Goal: Communication & Community: Answer question/provide support

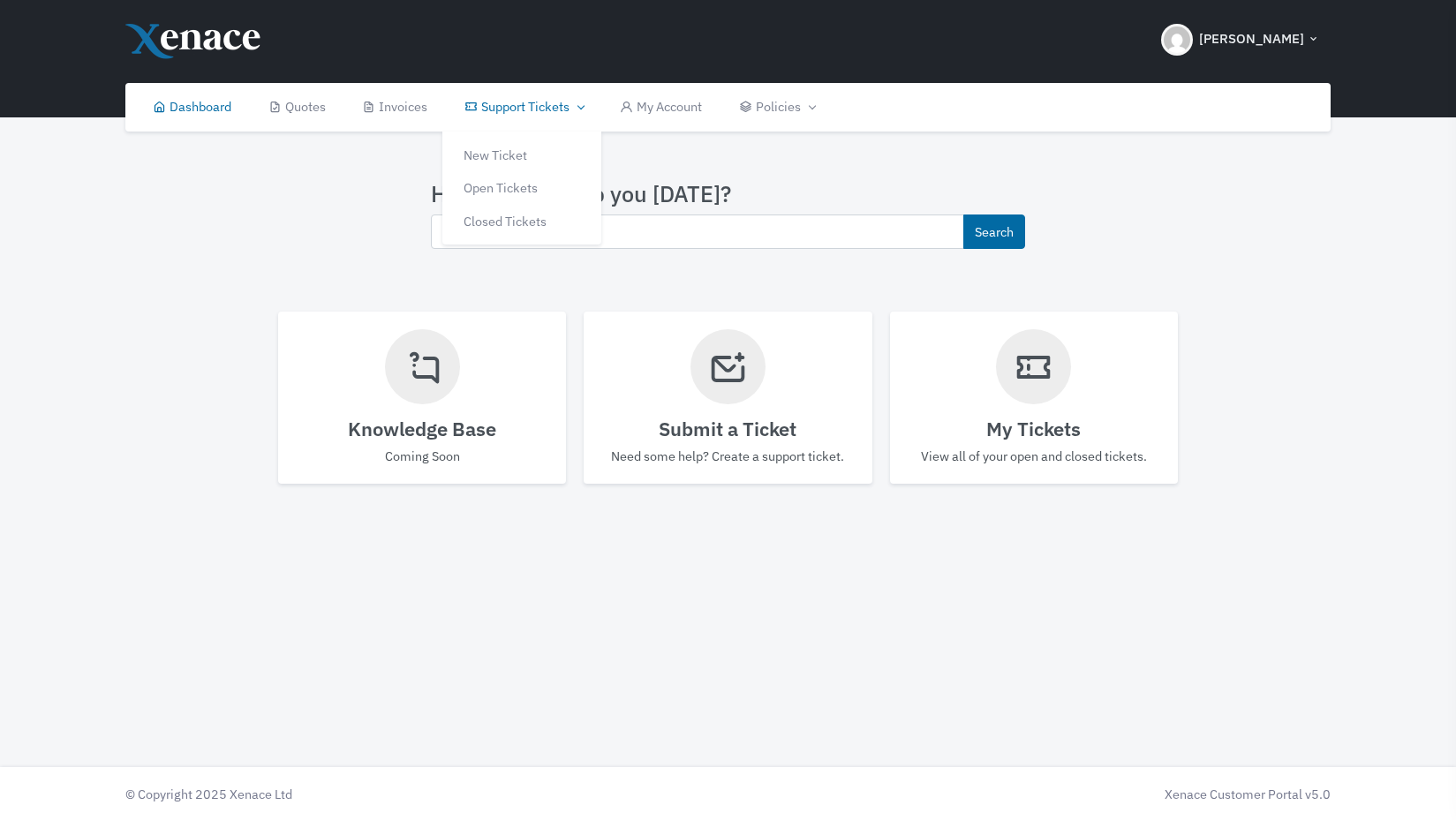
click at [503, 107] on link "Support Tickets" at bounding box center [523, 108] width 155 height 49
click at [494, 185] on link "Open Tickets" at bounding box center [522, 188] width 159 height 34
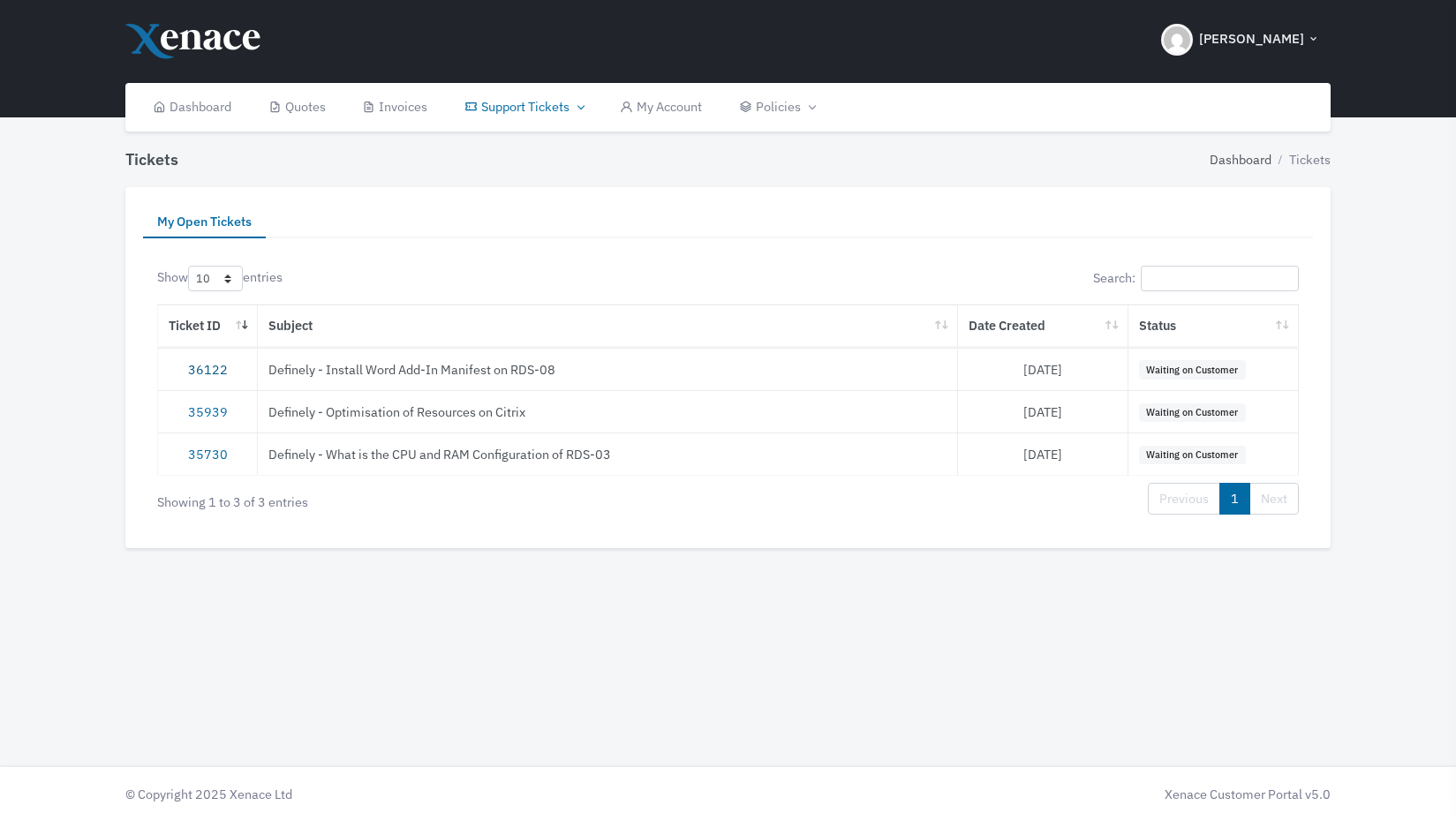
click at [202, 363] on link "36122" at bounding box center [208, 370] width 39 height 17
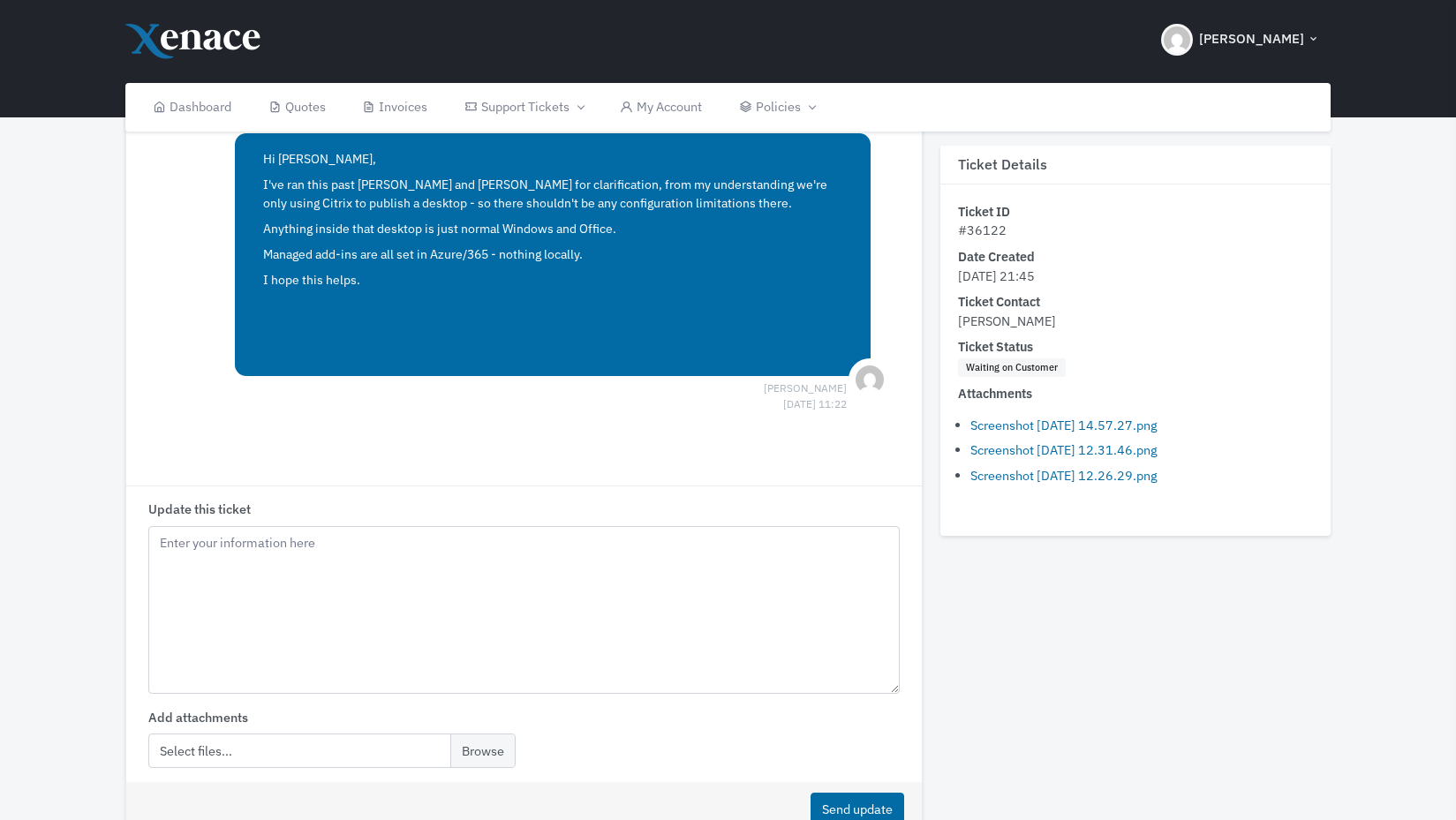
scroll to position [1891, 0]
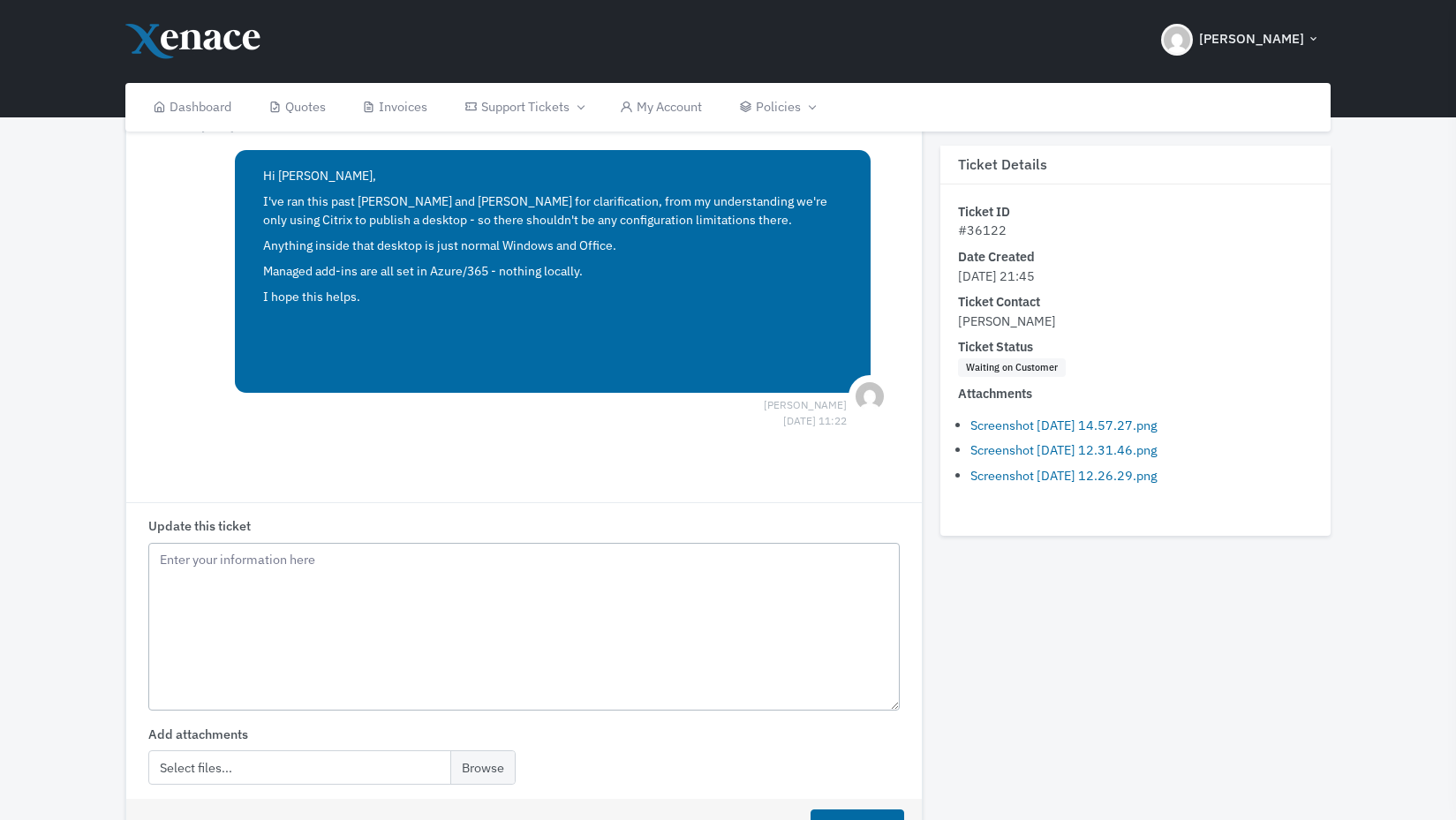
click at [435, 669] on textarea "Update this ticket" at bounding box center [523, 626] width 751 height 168
click at [435, 612] on textarea "Update this ticket" at bounding box center [523, 626] width 751 height 168
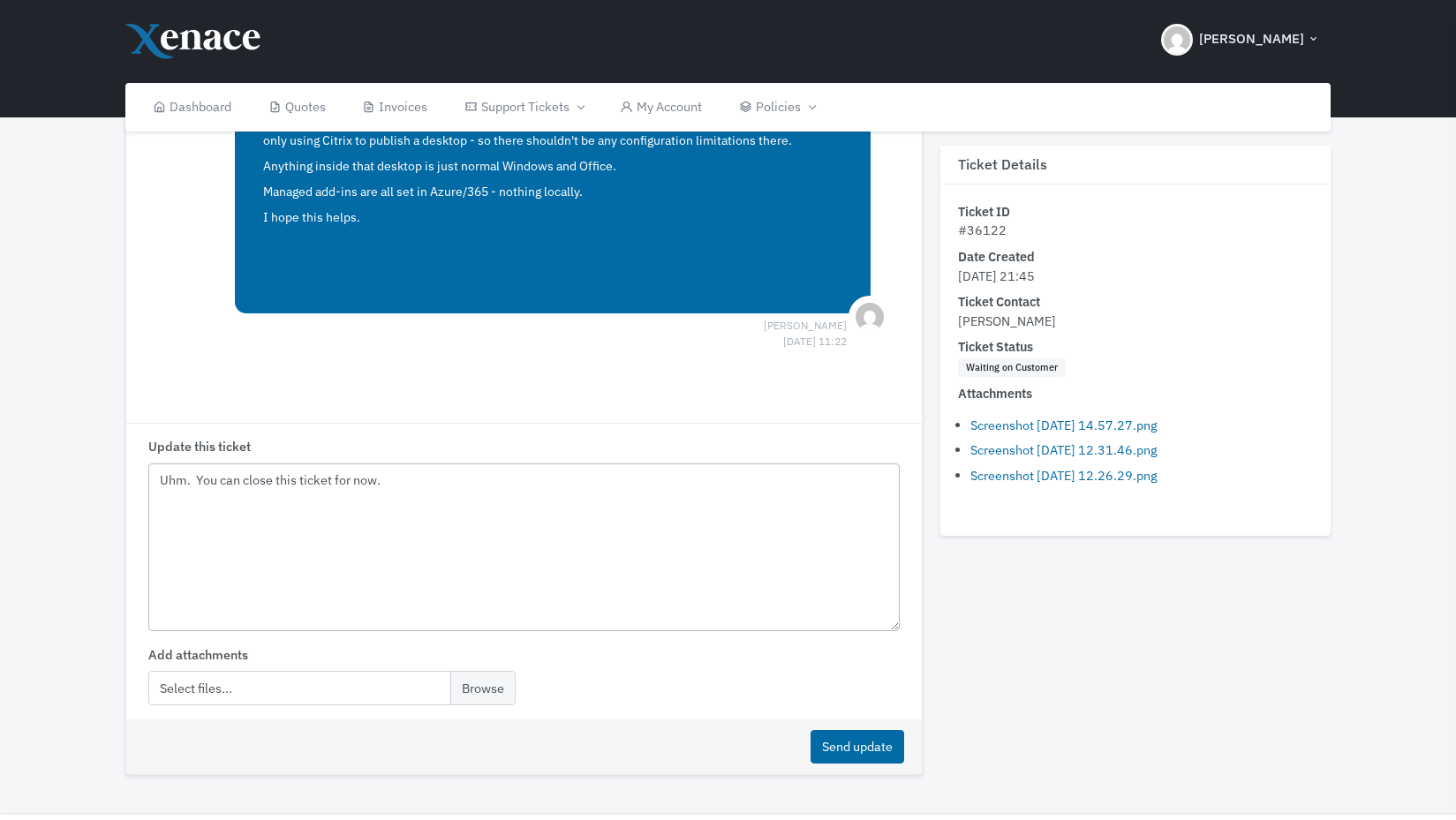
scroll to position [2016, 0]
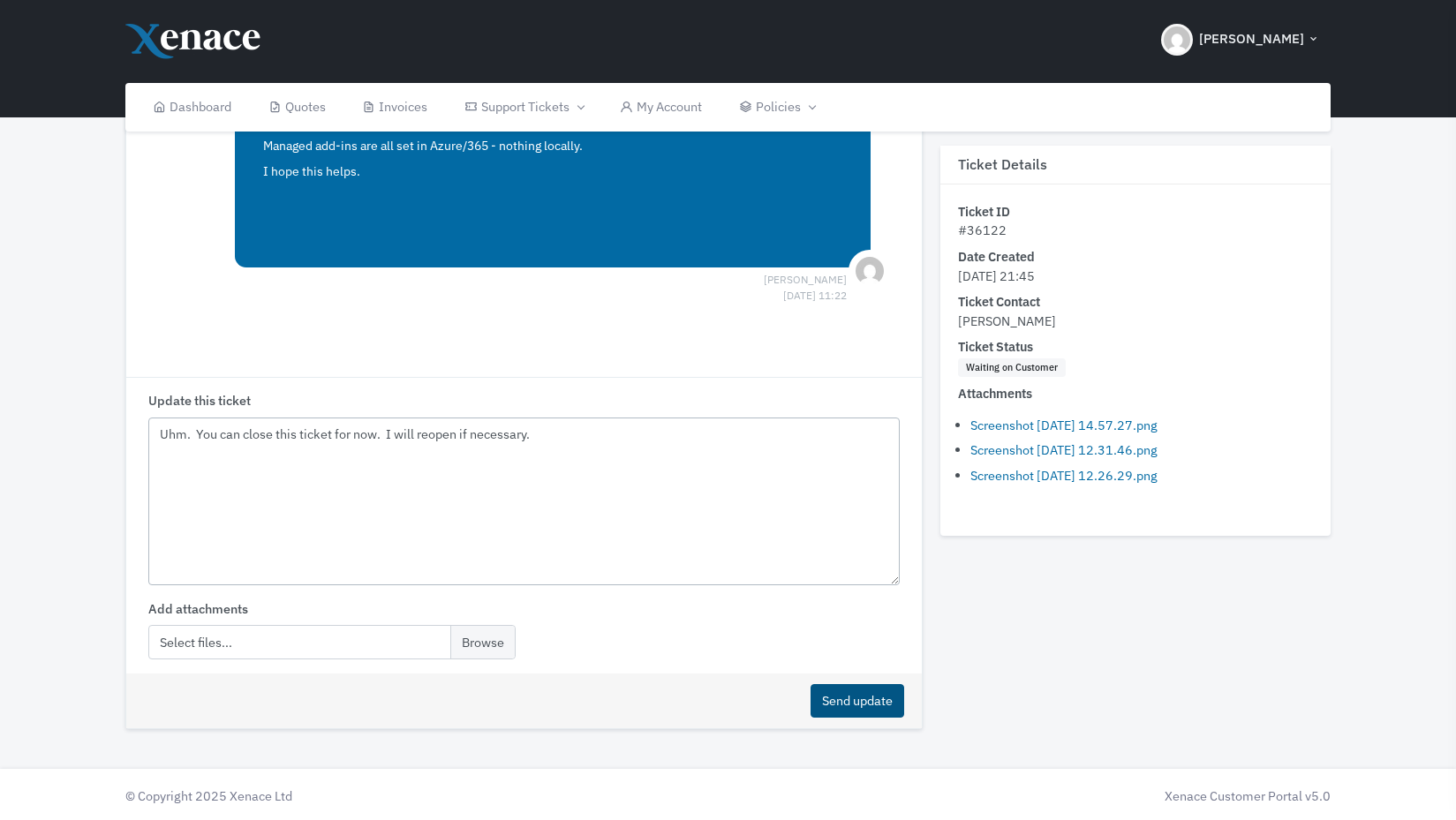
type textarea "Uhm. You can close this ticket for now. I will reopen if necessary."
click at [846, 697] on button "Send update" at bounding box center [858, 701] width 94 height 35
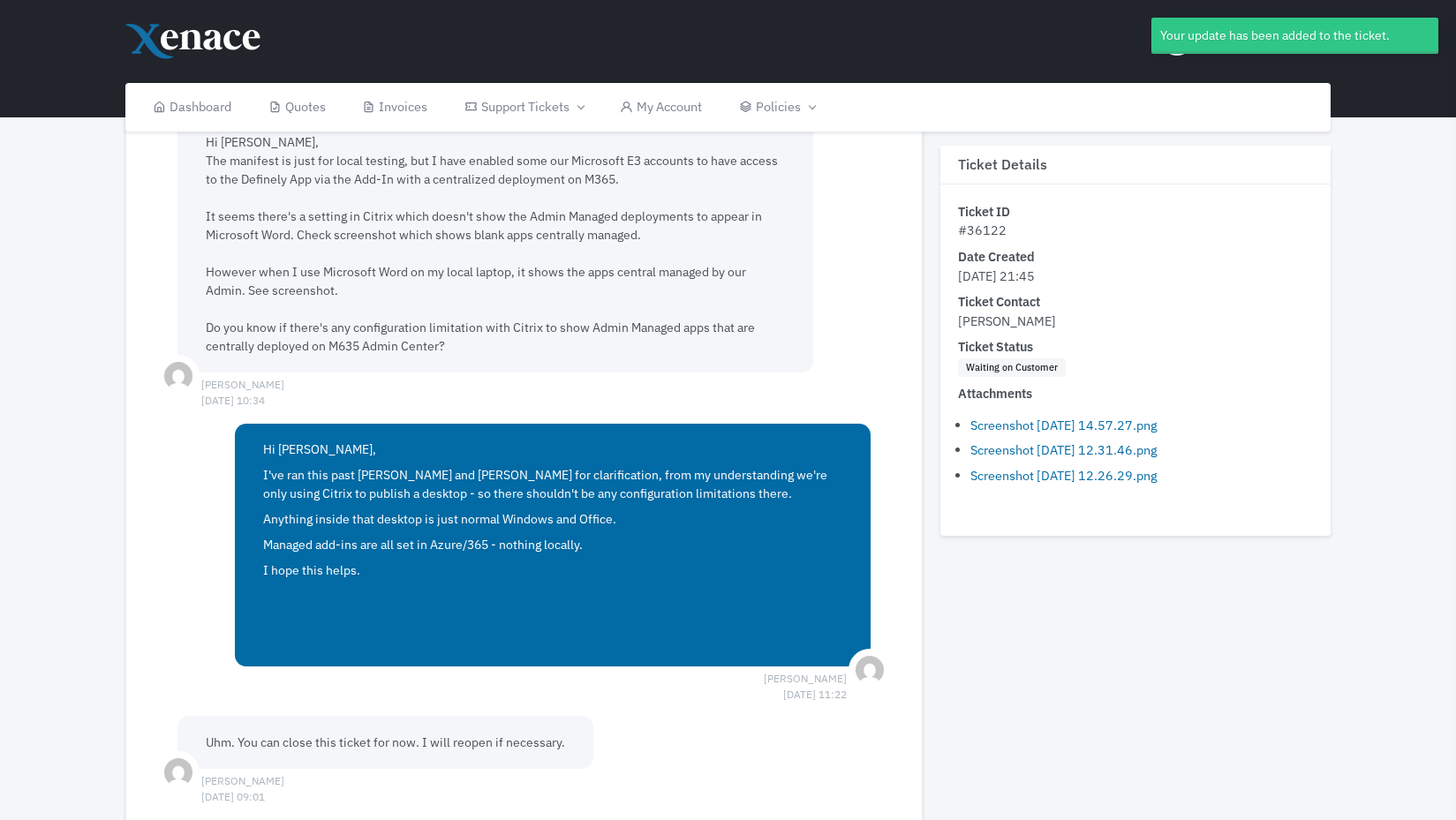
scroll to position [1142, 0]
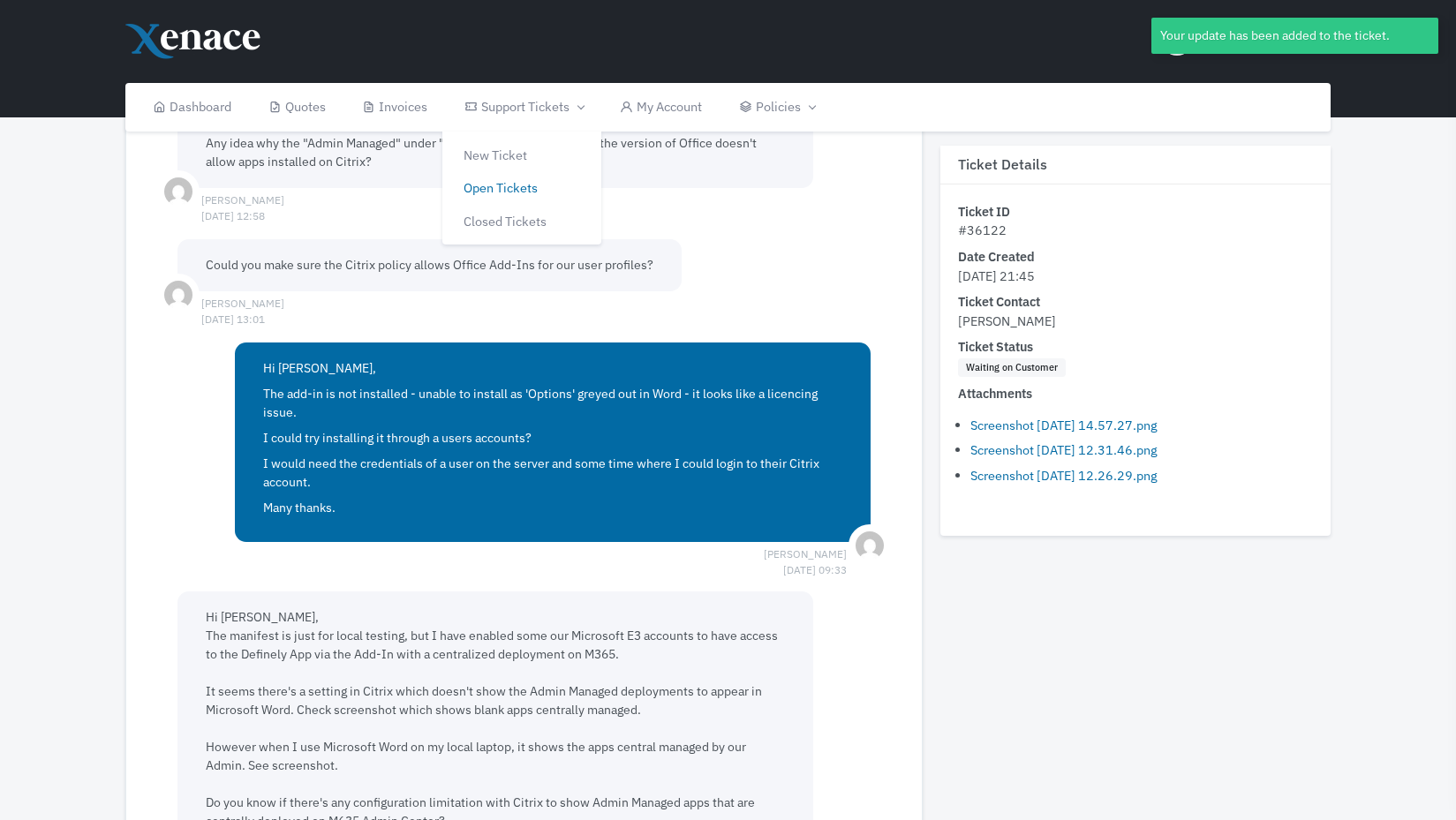
click at [499, 186] on link "Open Tickets" at bounding box center [522, 188] width 159 height 34
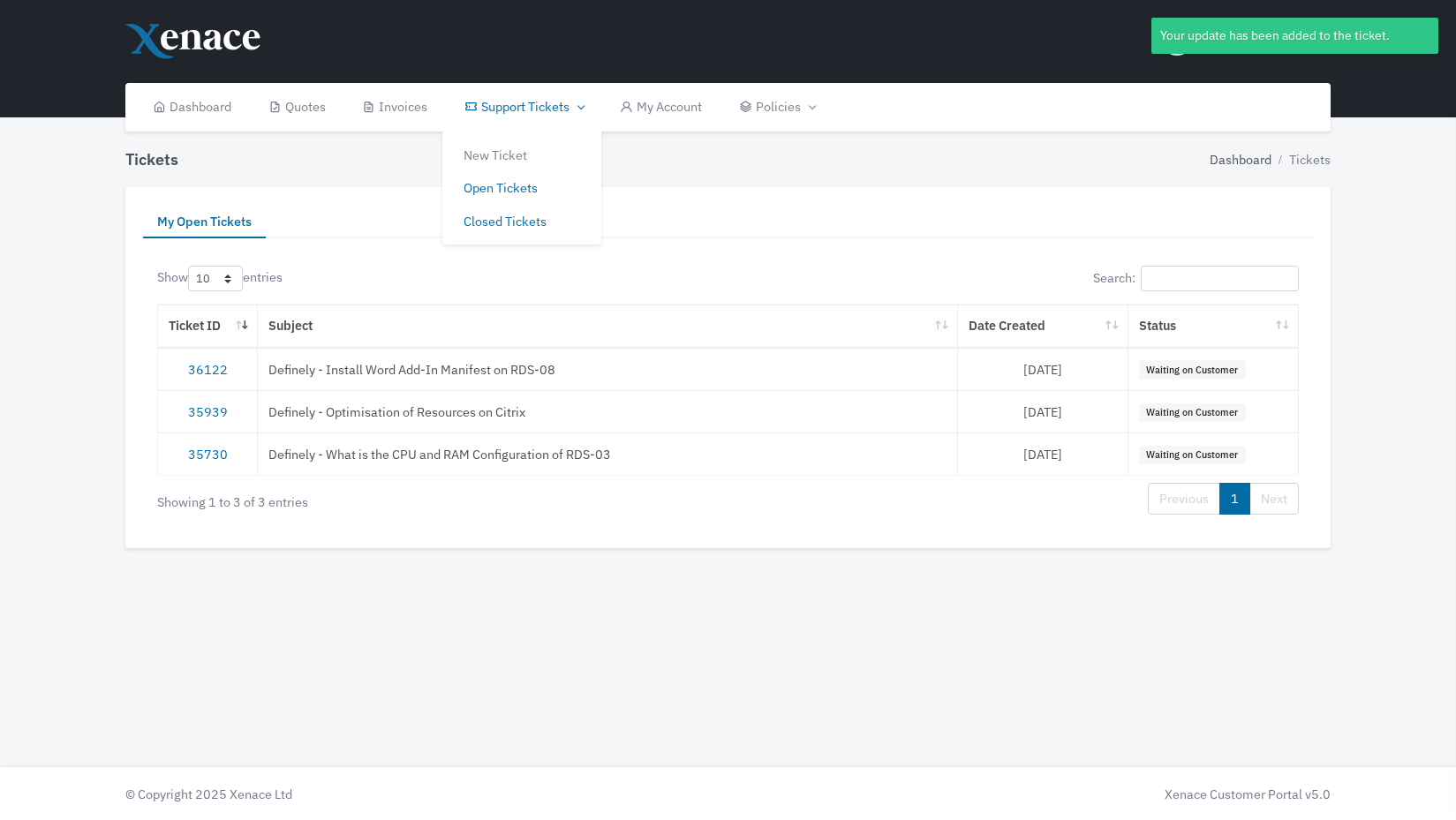
click at [513, 224] on link "Closed Tickets" at bounding box center [522, 222] width 159 height 34
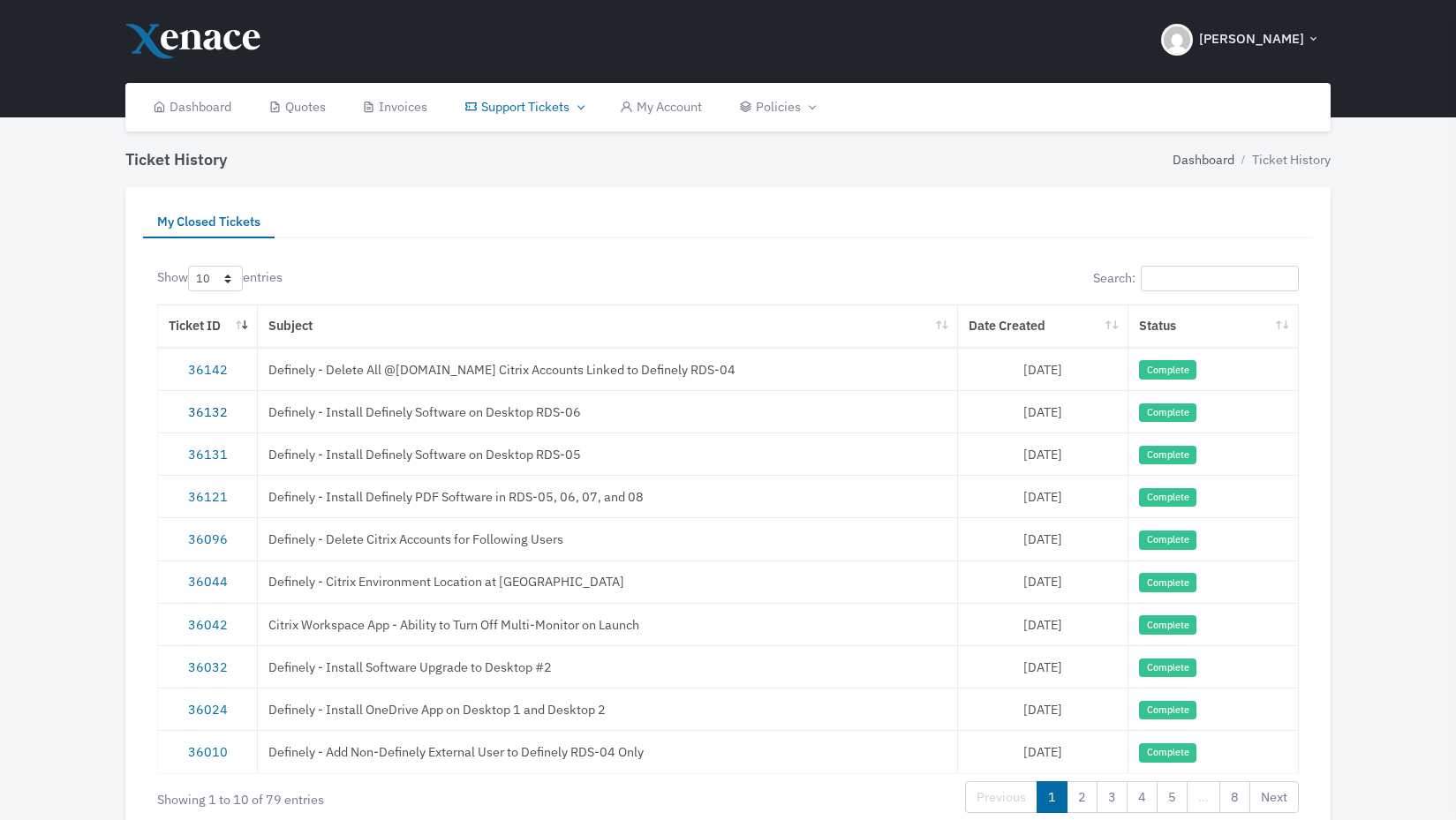
click at [200, 409] on link "36132" at bounding box center [208, 412] width 39 height 17
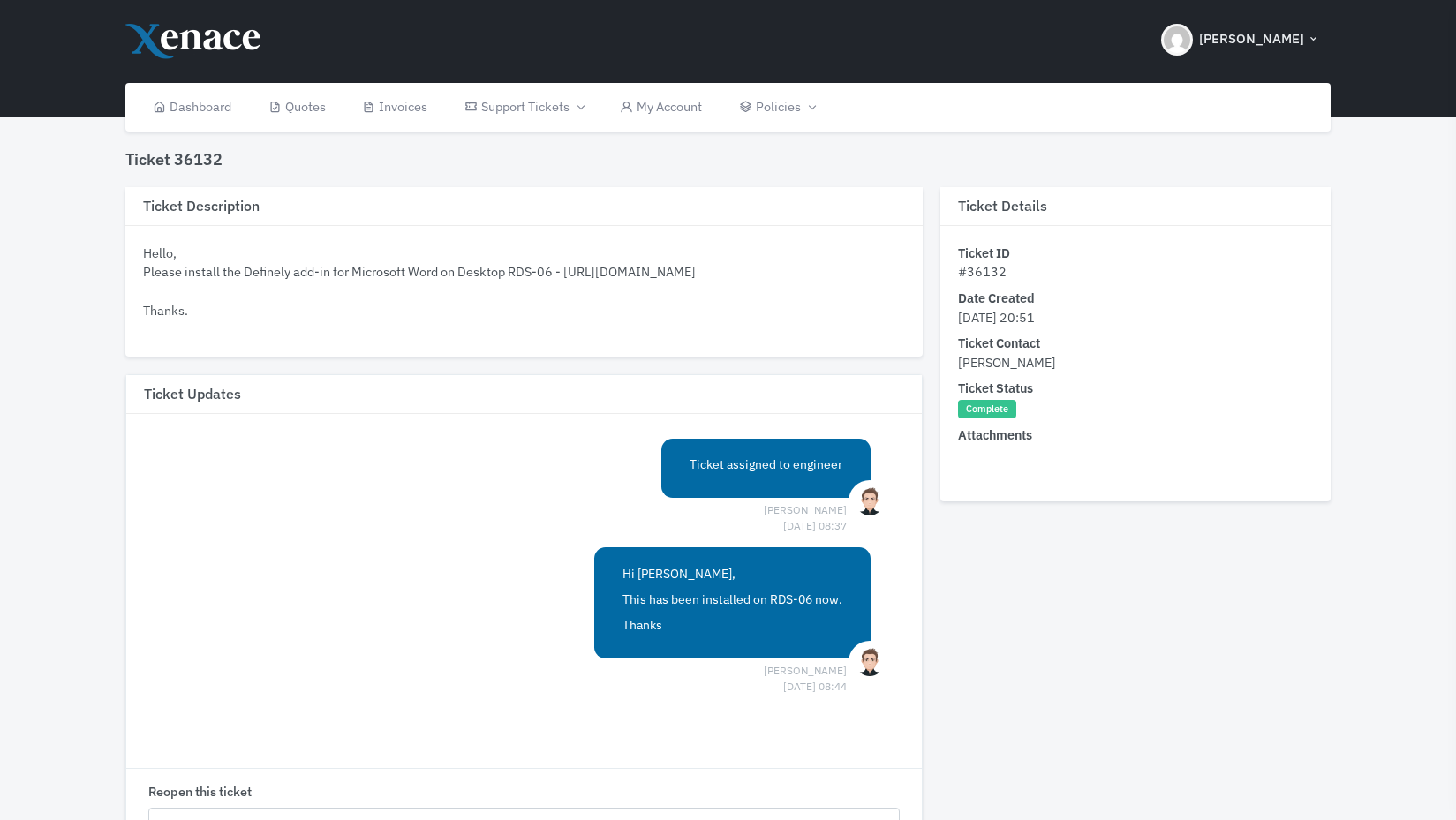
drag, startPoint x: 566, startPoint y: 268, endPoint x: 146, endPoint y: 246, distance: 420.6
click at [146, 246] on div "Hello, Please install the Definely add-in for Microsoft Word on Desktop RDS-06 …" at bounding box center [524, 281] width 762 height 76
copy div "Hello, Please install the Definely add-in for Microsoft Word on Desktop RDS-06 -"
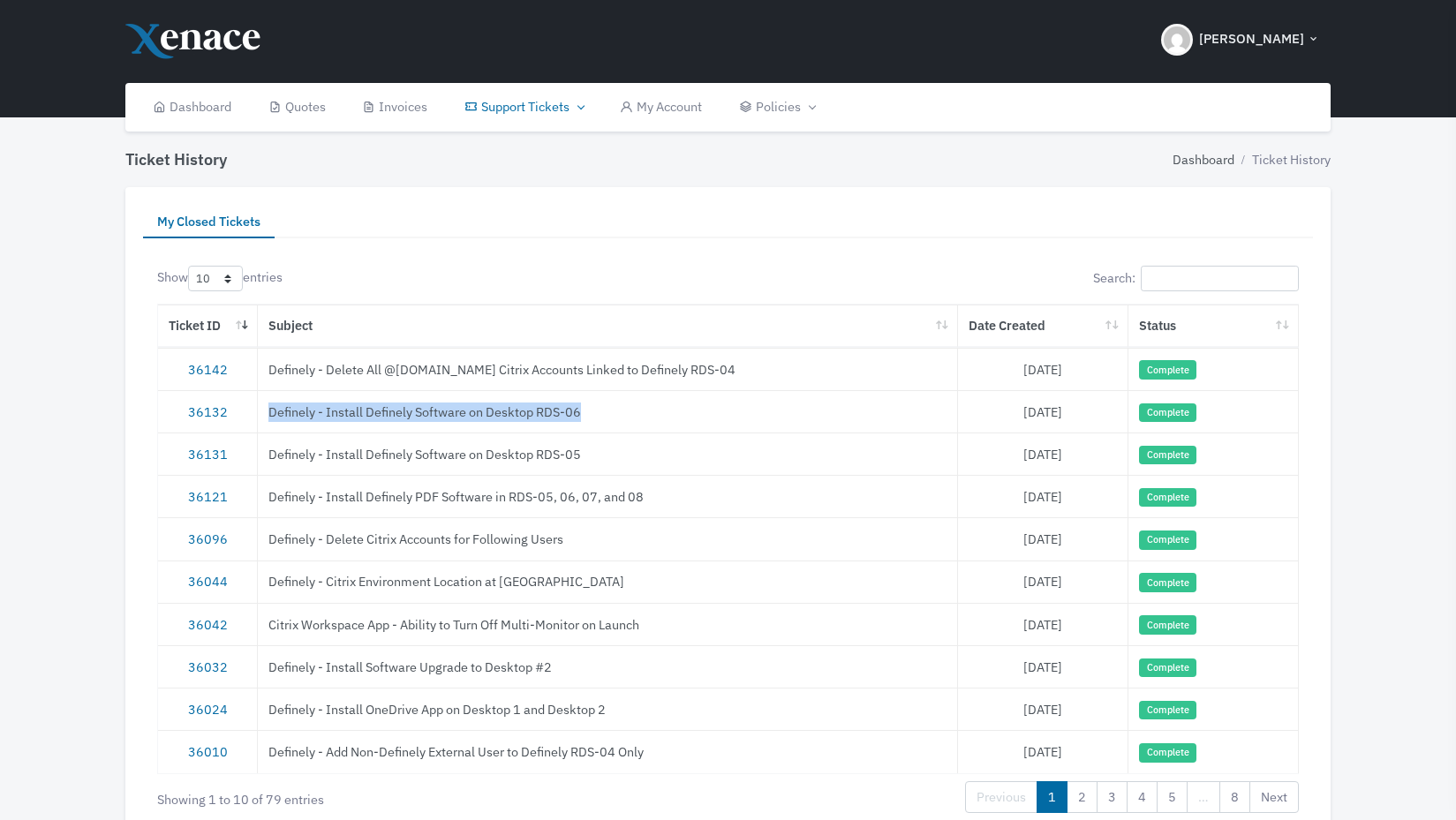
drag, startPoint x: 603, startPoint y: 416, endPoint x: 271, endPoint y: 410, distance: 332.1
click at [271, 410] on td "Definely - Install Definely Software on Desktop RDS-06" at bounding box center [608, 411] width 700 height 42
copy td "Definely - Install Definely Software on Desktop RDS-06"
click at [512, 179] on link "Open Tickets" at bounding box center [522, 188] width 159 height 34
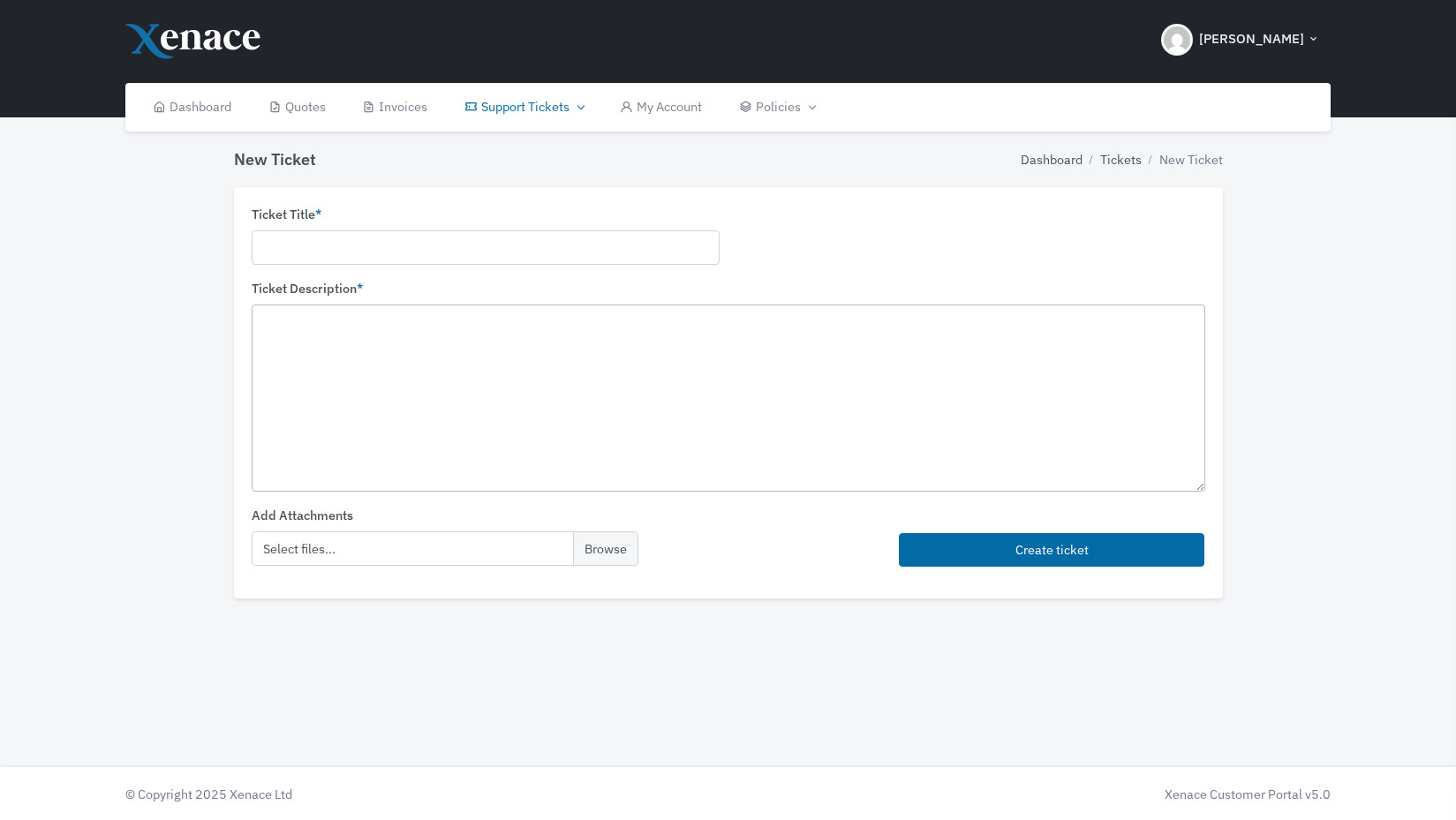
click at [548, 333] on textarea at bounding box center [728, 397] width 953 height 186
paste textarea "[URL][DOMAIN_NAME]"
click at [305, 314] on textarea "[URL][DOMAIN_NAME]" at bounding box center [728, 397] width 953 height 186
paste textarea "Hello, Please install the Definely add-in for Microsoft Word on Desktop RDS-06 -"
click at [672, 345] on textarea "Hello, Please install the Definely add-in for Microsoft Word on Desktop RDS-06 …" at bounding box center [728, 397] width 953 height 186
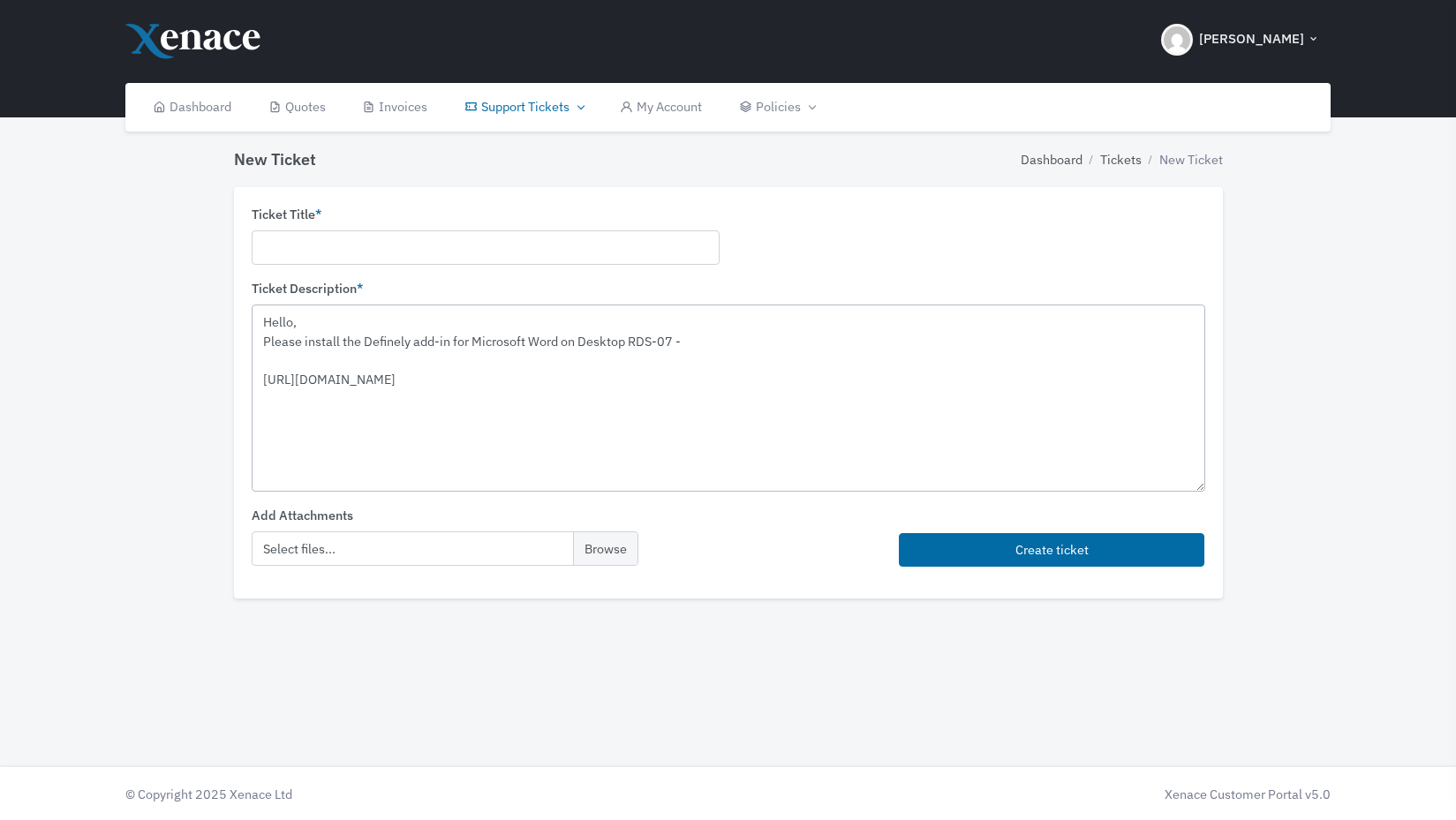
click at [522, 369] on textarea "Hello, Please install the Definely add-in for Microsoft Word on Desktop RDS-07 …" at bounding box center [728, 397] width 953 height 186
click at [275, 378] on textarea "Hello, Please install the Definely add-in for Microsoft Word on Desktop RDS-07 …" at bounding box center [728, 397] width 953 height 186
click at [537, 363] on textarea "Hello, Please install the Definely add-in for Microsoft Word on Desktop RDS-07 …" at bounding box center [728, 397] width 953 height 186
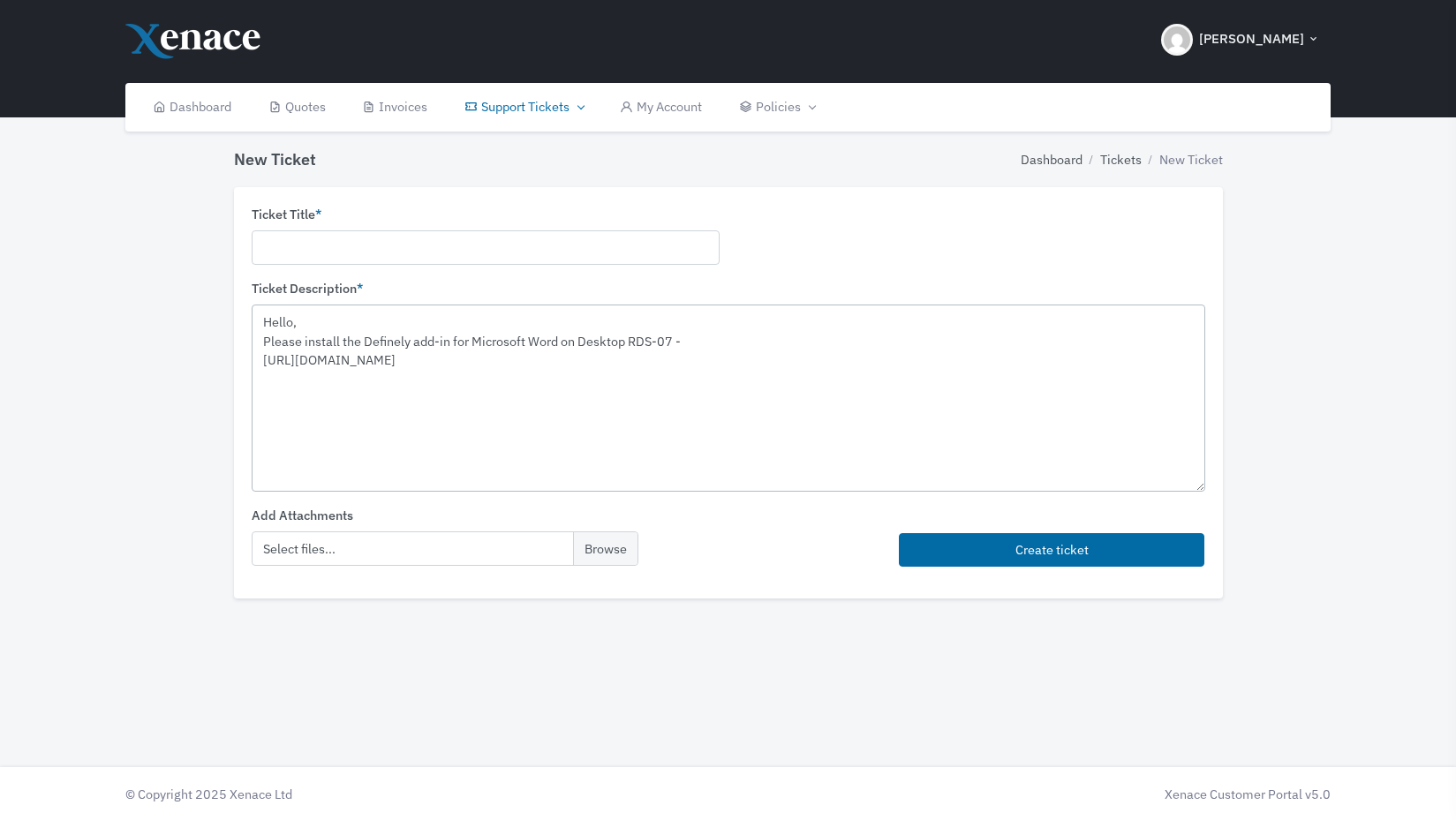
click at [718, 432] on textarea "Hello, Please install the Definely add-in for Microsoft Word on Desktop RDS-07 …" at bounding box center [728, 397] width 953 height 186
click at [527, 233] on input "text" at bounding box center [486, 247] width 468 height 35
click at [978, 367] on textarea "Hello, Please install the Definely add-in for Microsoft Word on Desktop RDS-07 …" at bounding box center [728, 397] width 953 height 186
type textarea "Hello, Please install the Definely add-in for Microsoft Word on Desktop RDS-07 …"
click at [423, 245] on input "text" at bounding box center [486, 247] width 468 height 35
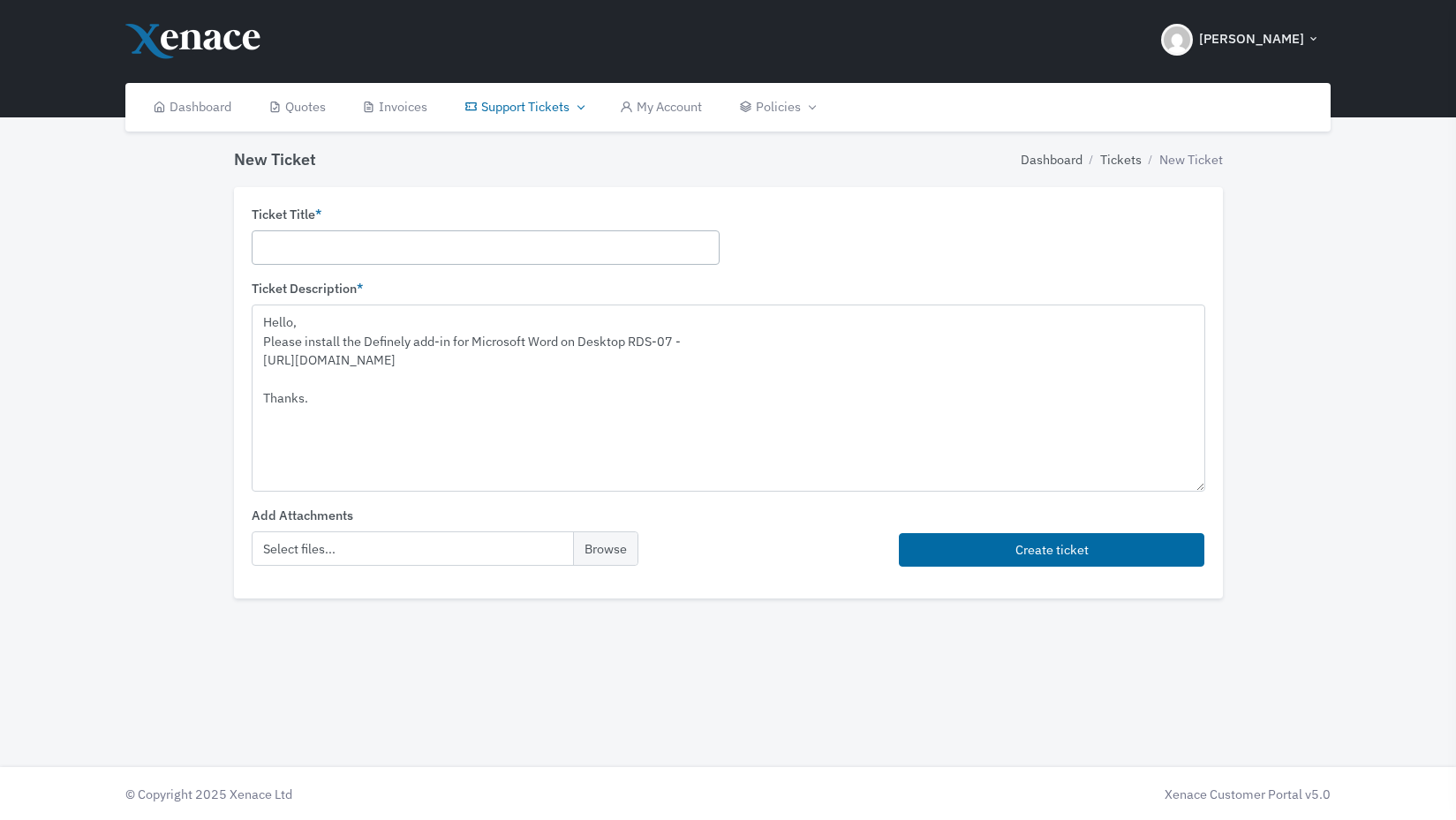
paste input "Definely - Install Definely Software on Desktop RDS-06"
type input "Definely - Install Definely Software on Desktop RDS-07"
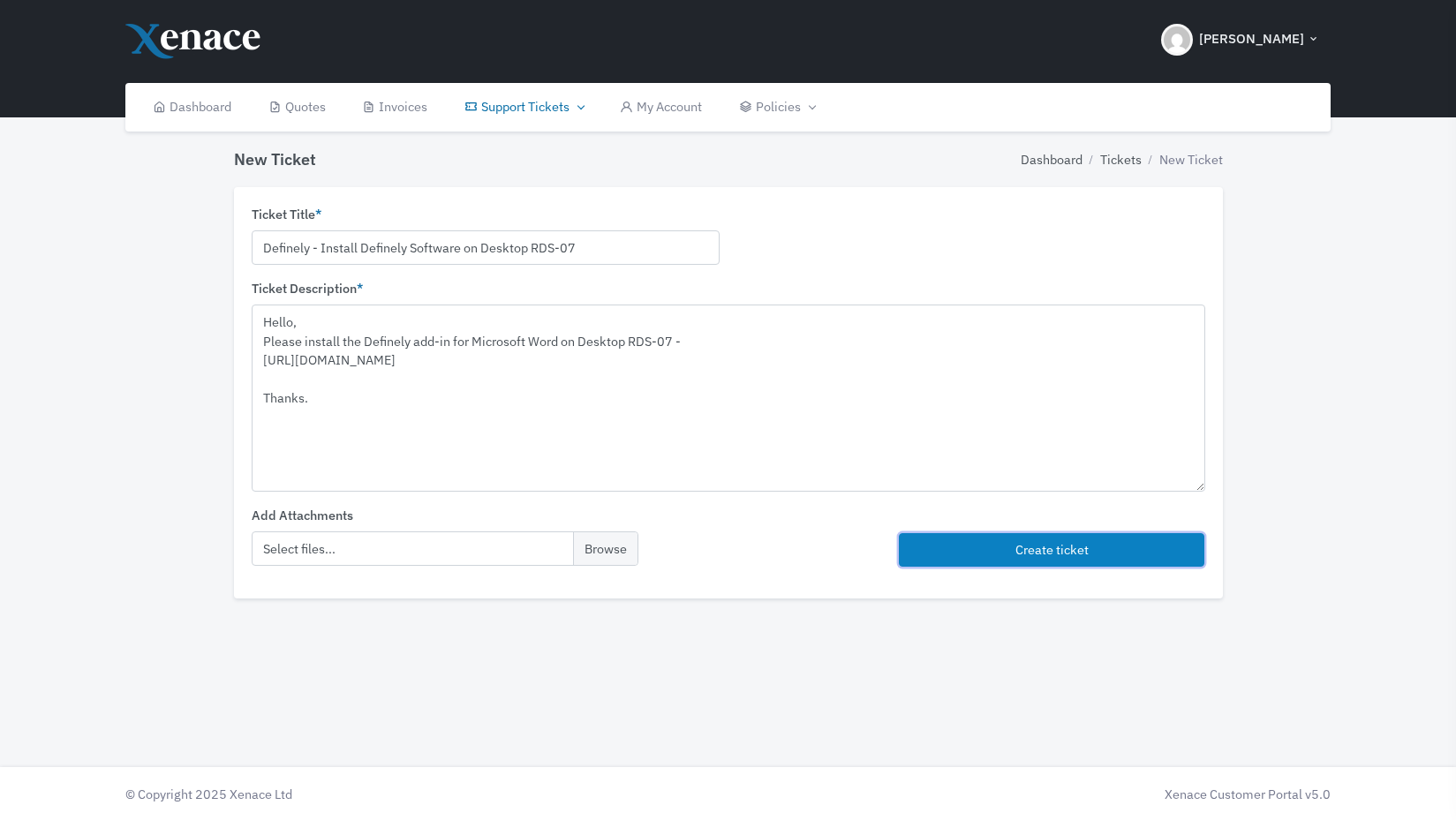
click at [997, 542] on button "Create ticket" at bounding box center [1052, 550] width 306 height 35
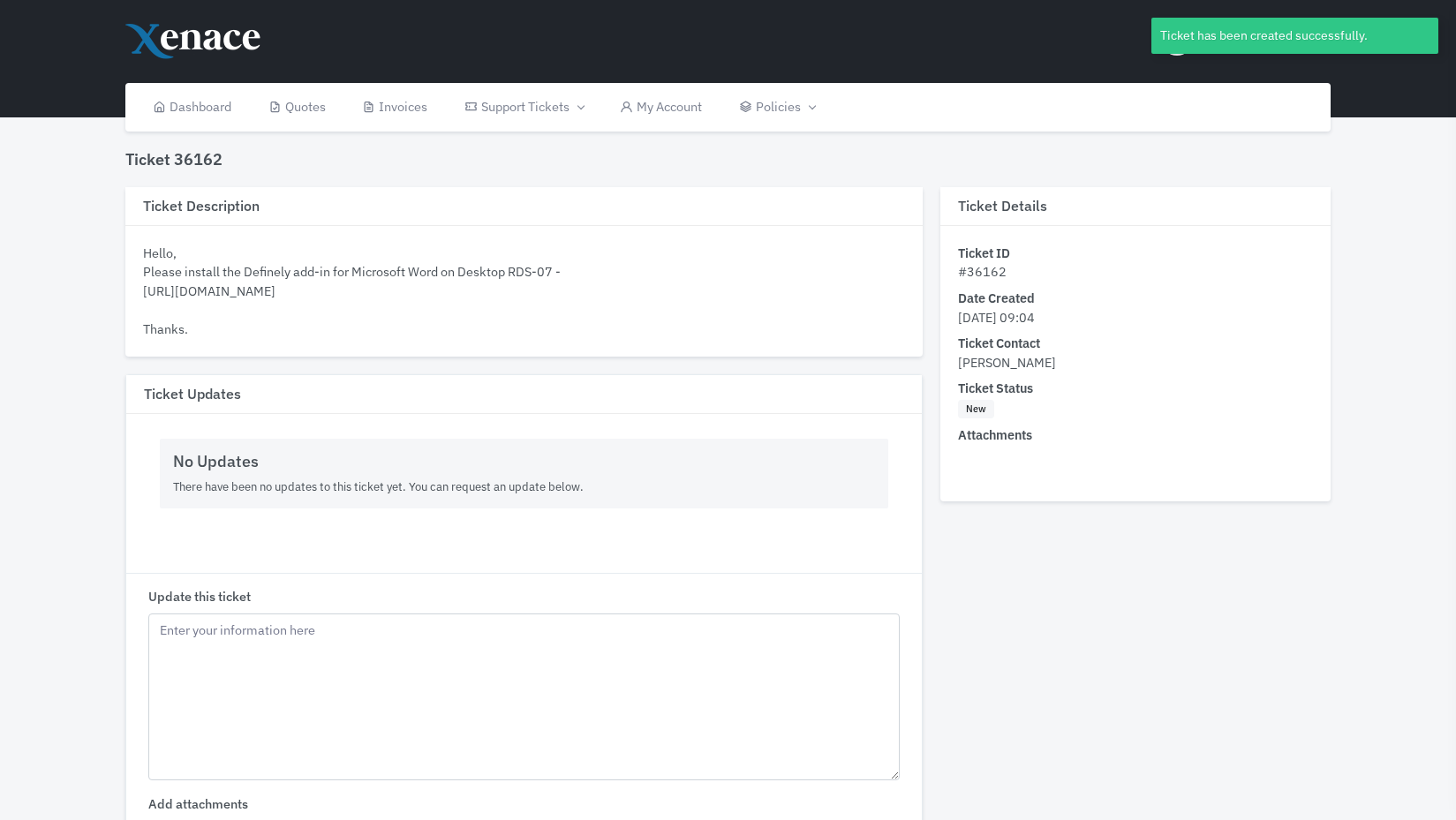
click at [719, 296] on div "Hello, Please install the Definely add-in for Microsoft Word on Desktop RDS-07 …" at bounding box center [524, 291] width 762 height 95
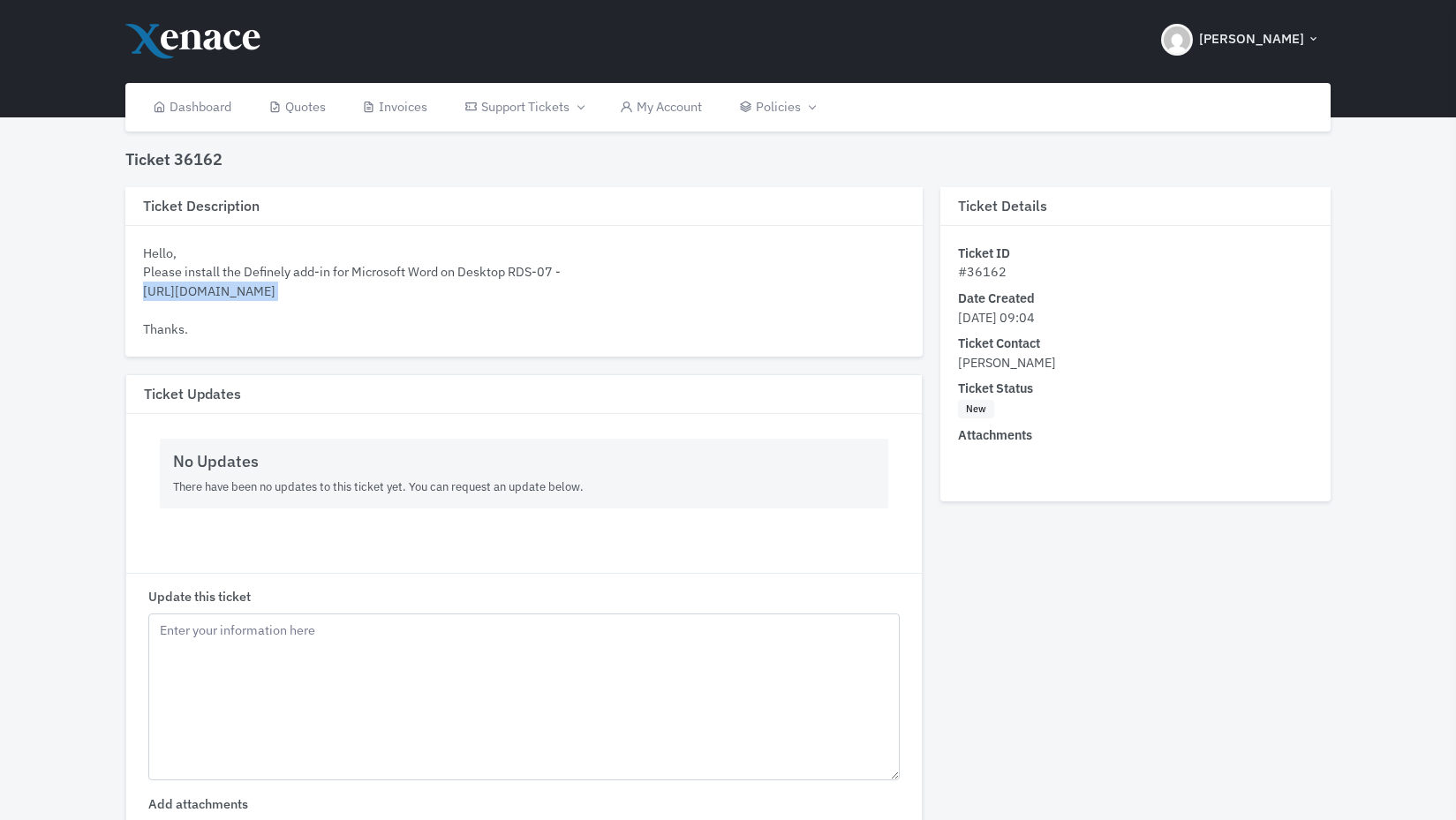
copy div "[URL][DOMAIN_NAME]"
